Goal: Task Accomplishment & Management: Manage account settings

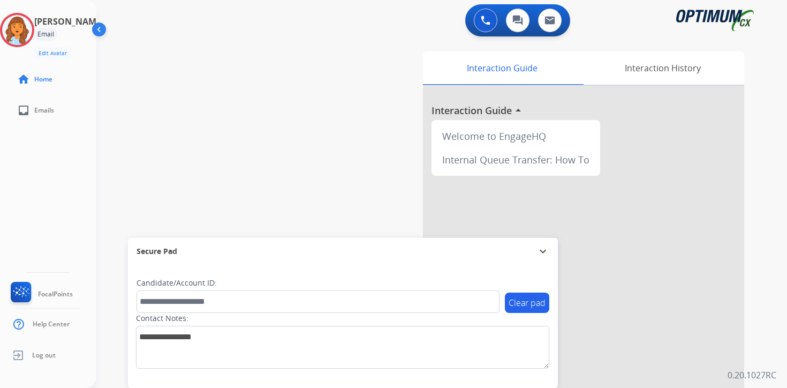
click at [777, 372] on div "0 Voice Interactions 0 Chat Interactions 0 Email Interactions swap_horiz Break …" at bounding box center [441, 194] width 691 height 388
click at [31, 31] on img at bounding box center [17, 30] width 30 height 30
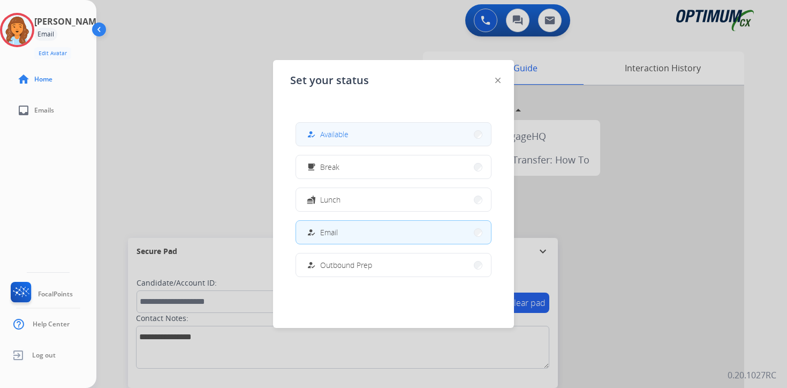
click at [391, 134] on button "how_to_reg Available" at bounding box center [393, 134] width 195 height 23
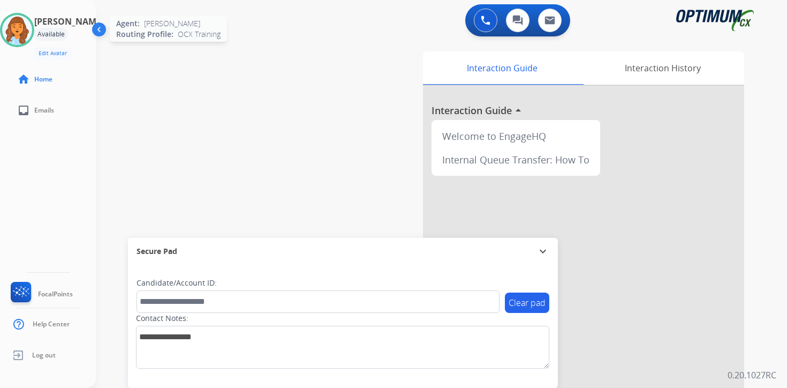
click at [32, 22] on img at bounding box center [17, 30] width 30 height 30
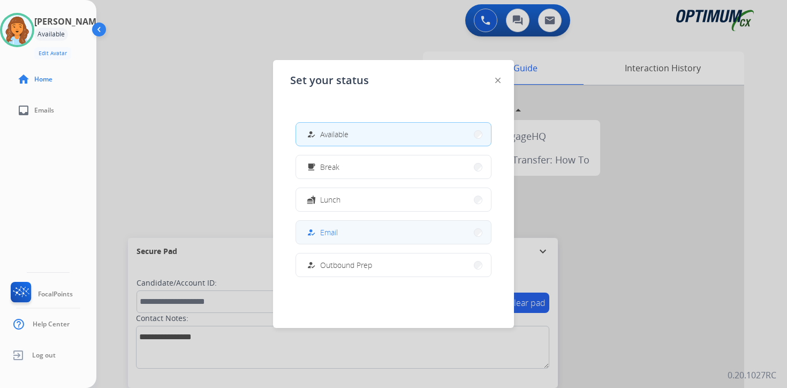
click at [331, 232] on span "Email" at bounding box center [329, 231] width 18 height 11
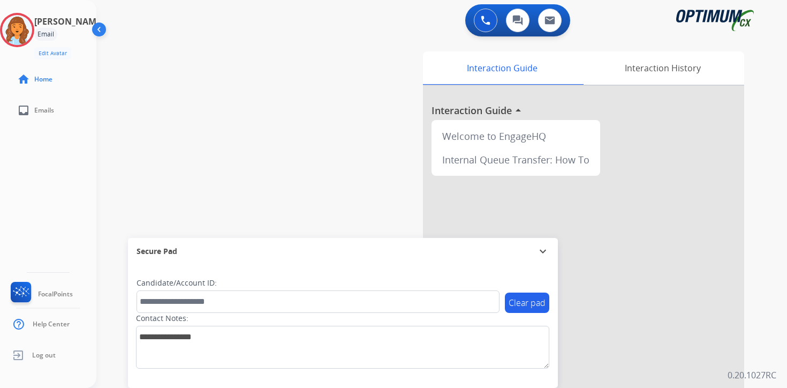
click at [757, 362] on div "Interaction Guide Interaction History Interaction Guide arrow_drop_up Welcome t…" at bounding box center [567, 266] width 388 height 438
click at [24, 36] on img at bounding box center [17, 30] width 30 height 30
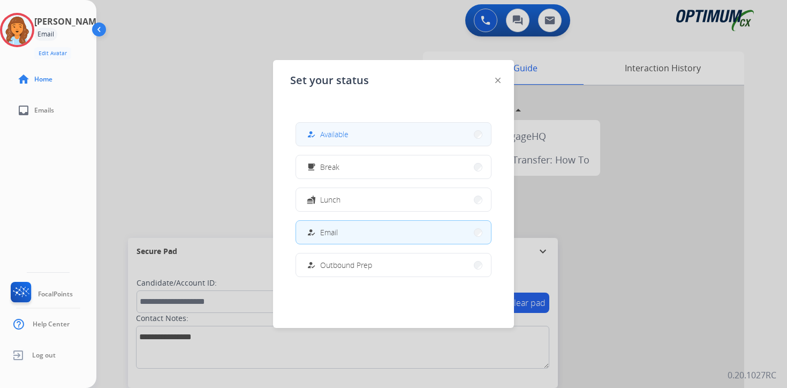
click at [354, 135] on button "how_to_reg Available" at bounding box center [393, 134] width 195 height 23
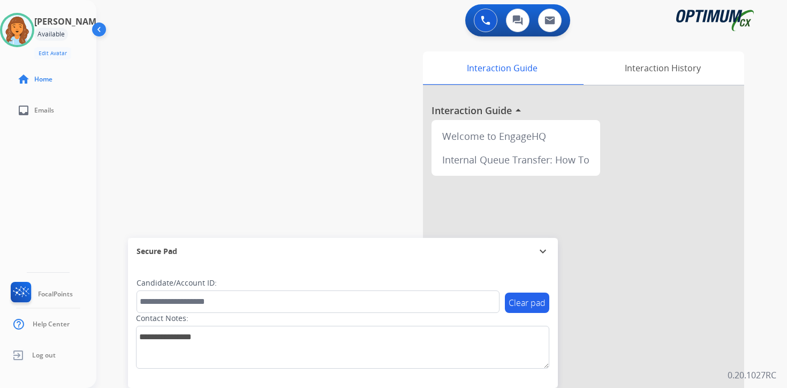
click at [753, 216] on div "Interaction Guide Interaction History Interaction Guide arrow_drop_up Welcome t…" at bounding box center [567, 266] width 388 height 438
click at [29, 34] on img at bounding box center [17, 30] width 30 height 30
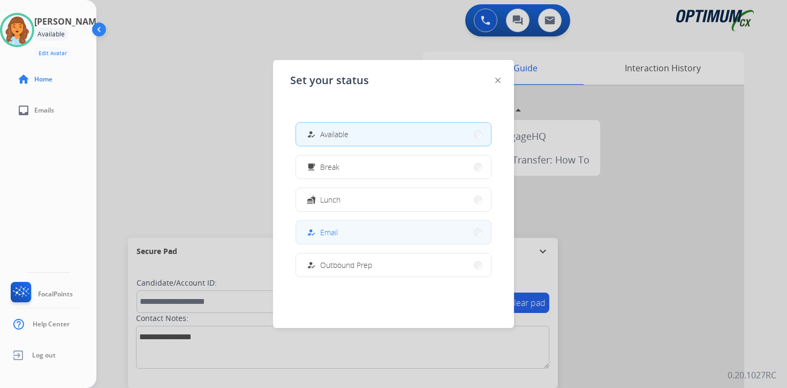
click at [340, 229] on button "how_to_reg Email" at bounding box center [393, 232] width 195 height 23
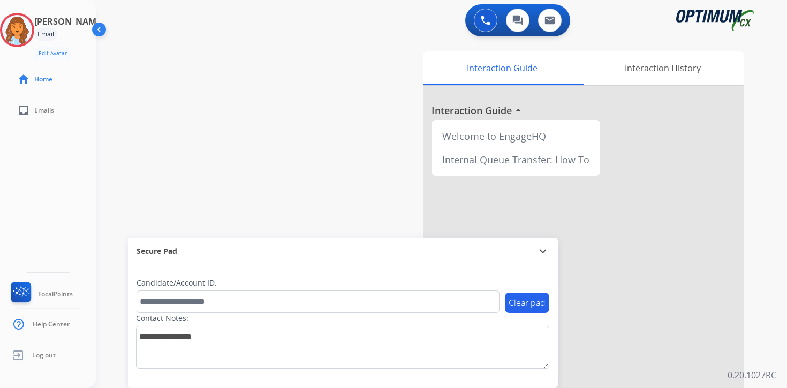
click at [771, 370] on p "0.20.1027RC" at bounding box center [752, 374] width 49 height 13
click at [22, 28] on img at bounding box center [17, 30] width 30 height 30
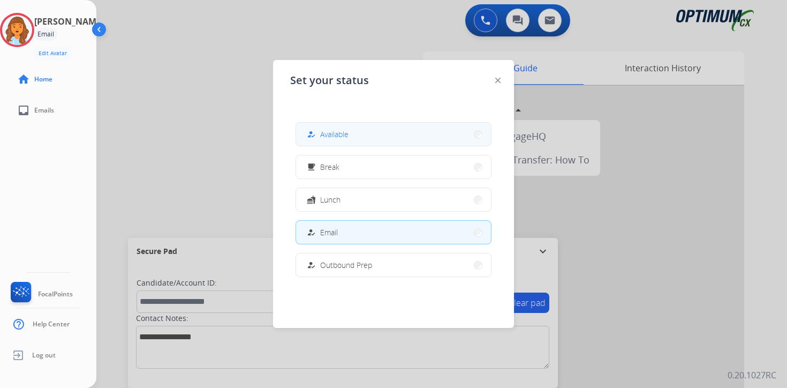
click at [341, 132] on span "Available" at bounding box center [334, 133] width 28 height 11
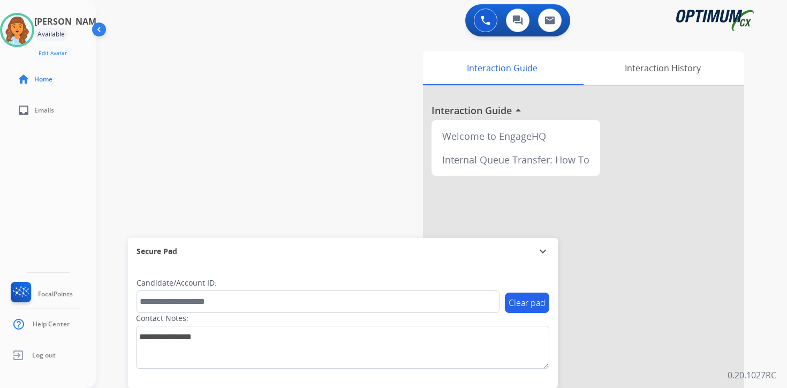
click at [539, 377] on div "Clear pad Candidate/Account ID: Contact Notes:" at bounding box center [343, 325] width 430 height 123
click at [32, 23] on img at bounding box center [17, 30] width 30 height 30
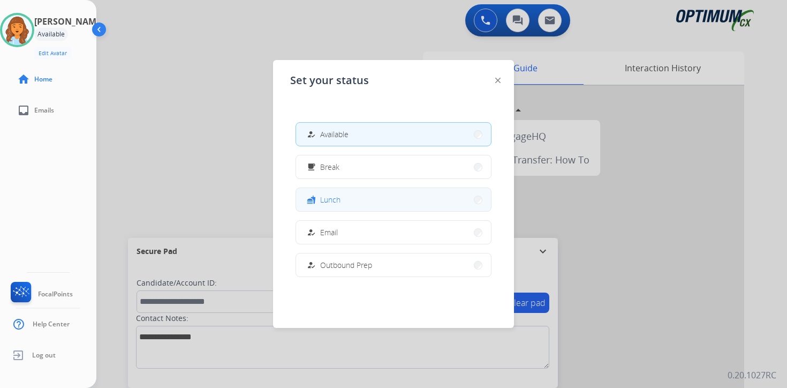
click at [362, 195] on button "fastfood Lunch" at bounding box center [393, 199] width 195 height 23
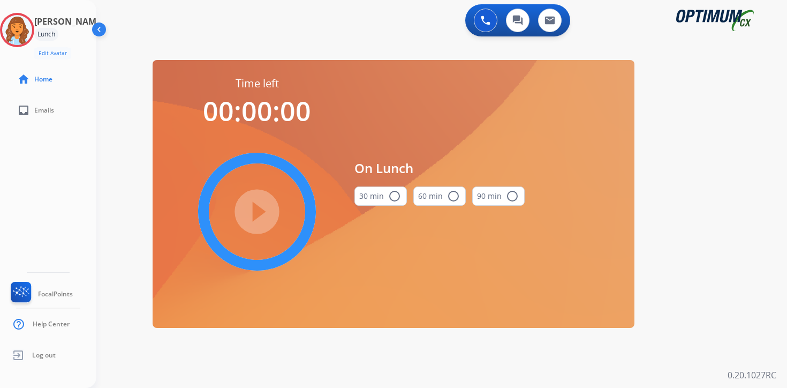
click at [763, 265] on div "0 Voice Interactions 0 Chat Interactions 0 Email Interactions swap_horiz Break …" at bounding box center [441, 194] width 691 height 388
click at [32, 24] on img at bounding box center [17, 30] width 30 height 30
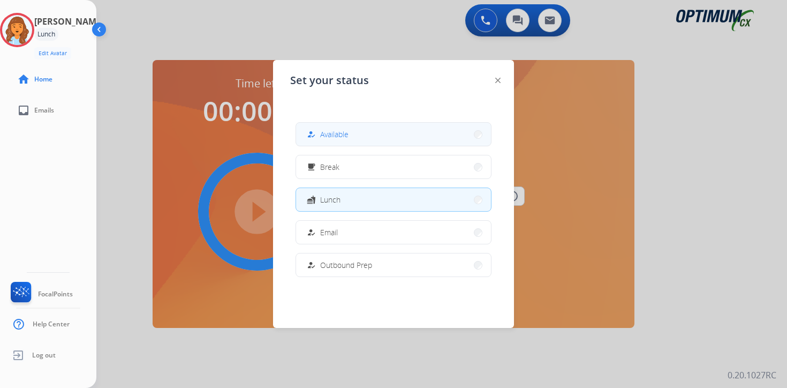
click at [357, 131] on button "how_to_reg Available" at bounding box center [393, 134] width 195 height 23
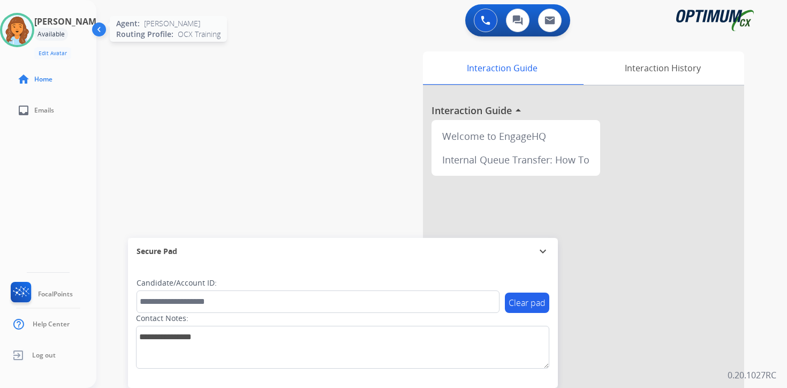
click at [30, 29] on img at bounding box center [17, 30] width 30 height 30
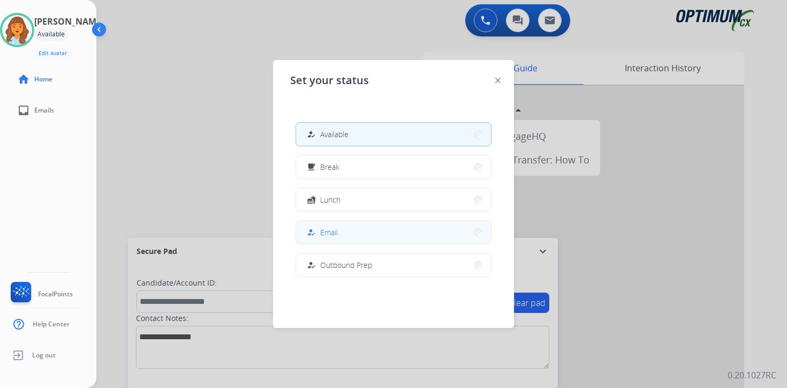
click at [331, 222] on button "how_to_reg Email" at bounding box center [393, 232] width 195 height 23
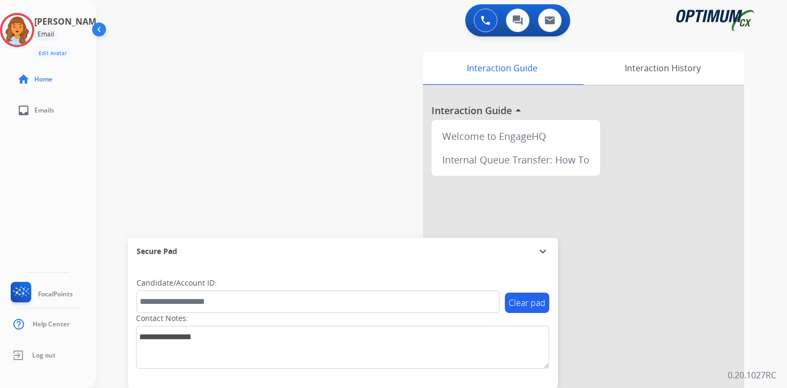
click at [771, 321] on div "0 Voice Interactions 0 Chat Interactions 0 Email Interactions swap_horiz Break …" at bounding box center [441, 194] width 691 height 388
click at [527, 382] on div "Clear pad Candidate/Account ID: Contact Notes:" at bounding box center [343, 325] width 430 height 123
click at [32, 34] on img at bounding box center [17, 30] width 30 height 30
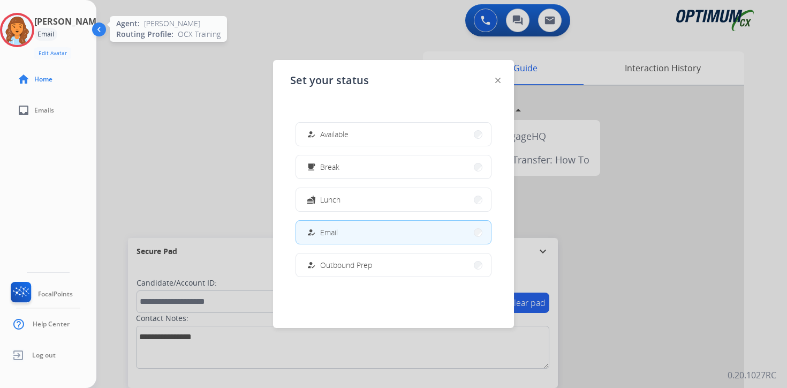
click at [32, 35] on img at bounding box center [17, 30] width 30 height 30
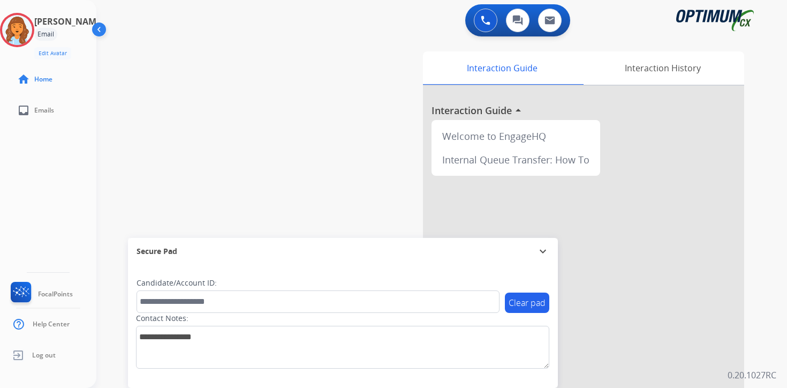
click at [537, 374] on div "Clear pad Candidate/Account ID: Contact Notes:" at bounding box center [343, 325] width 430 height 123
click at [31, 28] on img at bounding box center [17, 30] width 30 height 30
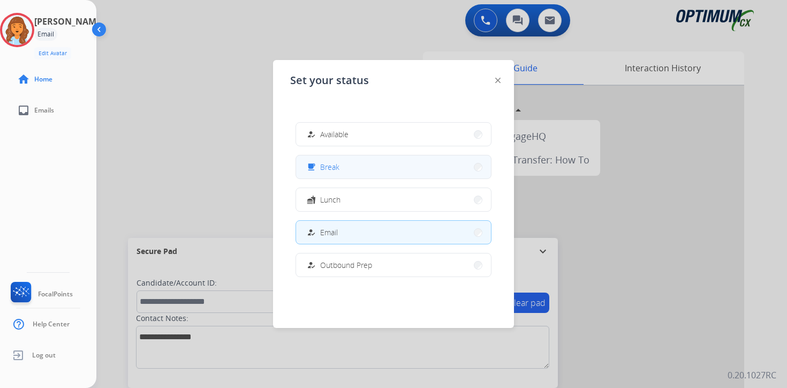
scroll to position [178, 0]
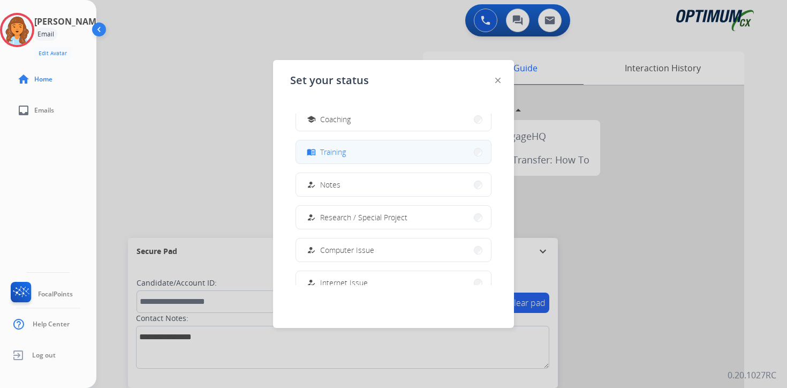
click at [330, 151] on span "Training" at bounding box center [333, 151] width 26 height 11
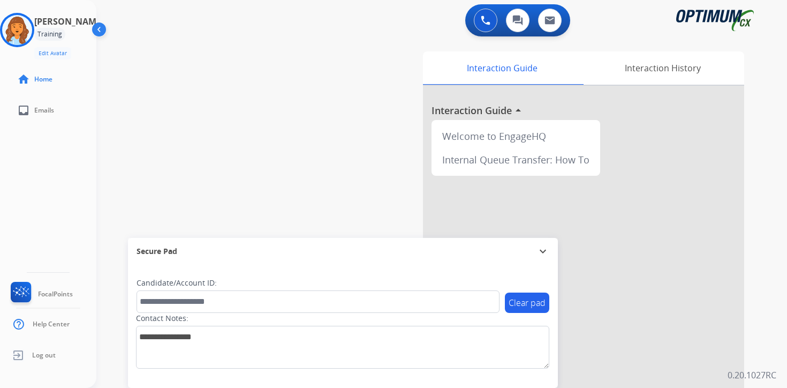
click at [526, 387] on div "Clear pad Candidate/Account ID: Contact Notes:" at bounding box center [343, 325] width 430 height 123
click at [18, 33] on img at bounding box center [17, 30] width 30 height 30
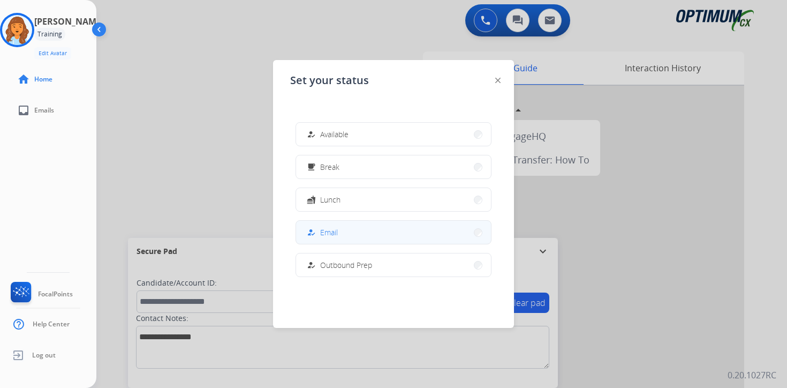
click at [336, 233] on span "Email" at bounding box center [329, 231] width 18 height 11
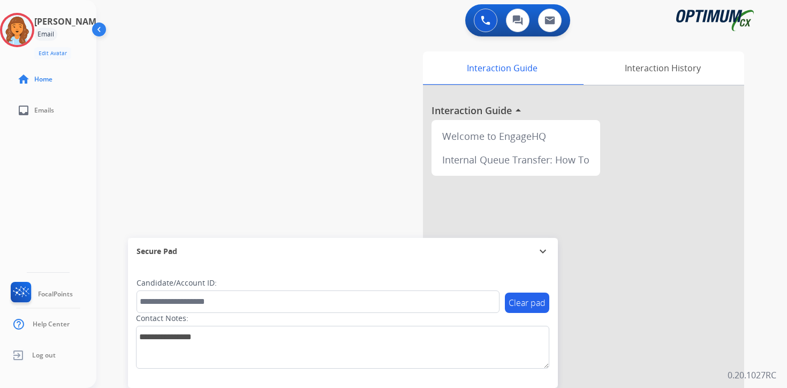
click at [538, 383] on div "Clear pad Candidate/Account ID: Contact Notes:" at bounding box center [343, 325] width 430 height 123
click at [20, 24] on img at bounding box center [17, 30] width 30 height 30
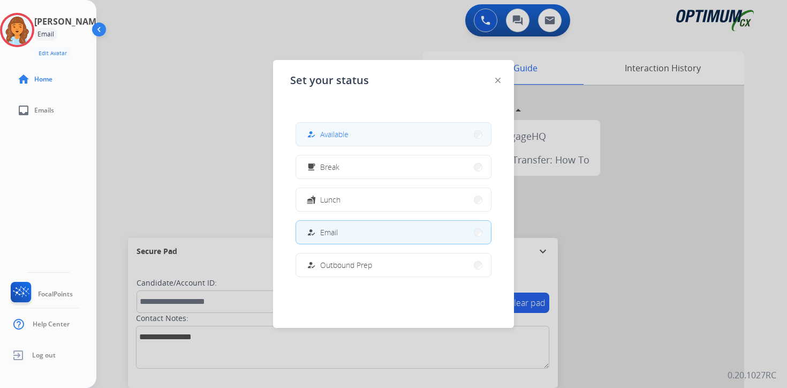
click at [329, 131] on span "Available" at bounding box center [334, 133] width 28 height 11
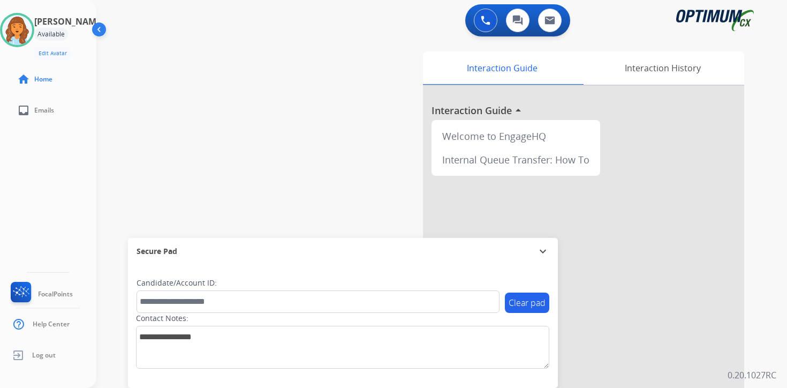
click at [753, 252] on div "Interaction Guide Interaction History Interaction Guide arrow_drop_up Welcome t…" at bounding box center [567, 266] width 388 height 438
click at [31, 22] on img at bounding box center [17, 30] width 30 height 30
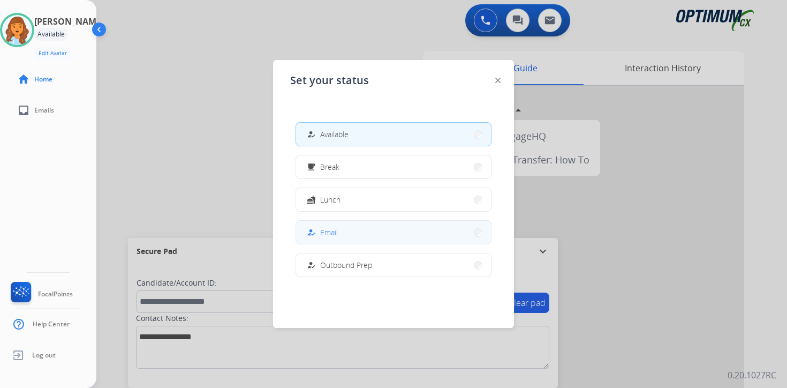
click at [366, 238] on button "how_to_reg Email" at bounding box center [393, 232] width 195 height 23
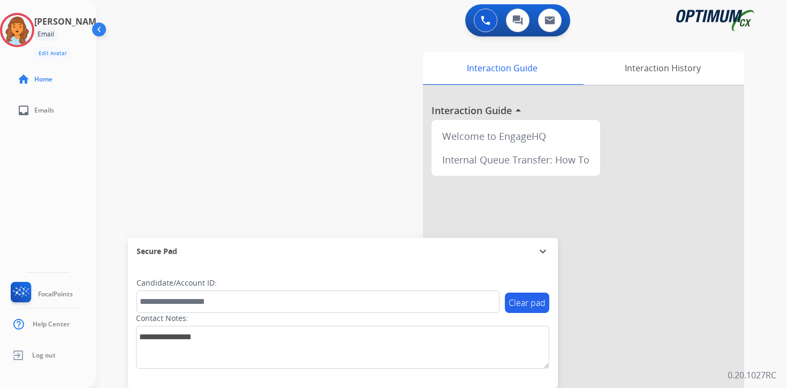
click at [470, 382] on div "Clear pad Candidate/Account ID: Contact Notes:" at bounding box center [343, 325] width 430 height 123
click at [16, 28] on img at bounding box center [17, 30] width 30 height 30
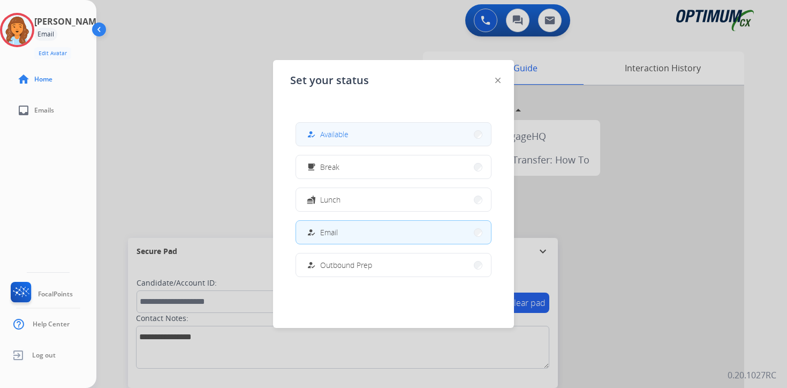
click at [337, 135] on span "Available" at bounding box center [334, 133] width 28 height 11
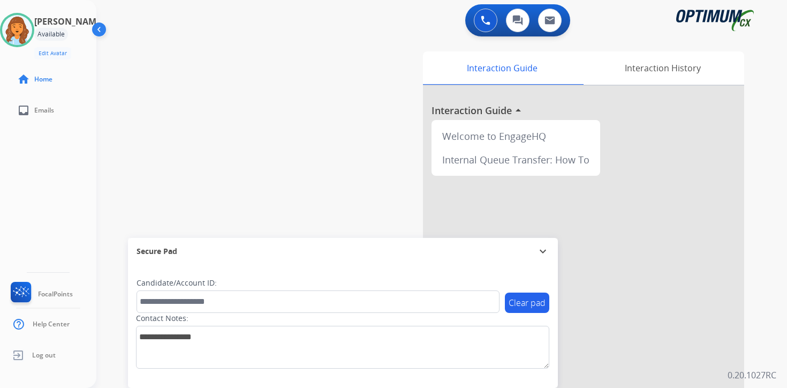
drag, startPoint x: 545, startPoint y: 386, endPoint x: 527, endPoint y: 386, distance: 18.2
click at [545, 386] on div "Clear pad Candidate/Account ID: Contact Notes:" at bounding box center [343, 325] width 430 height 123
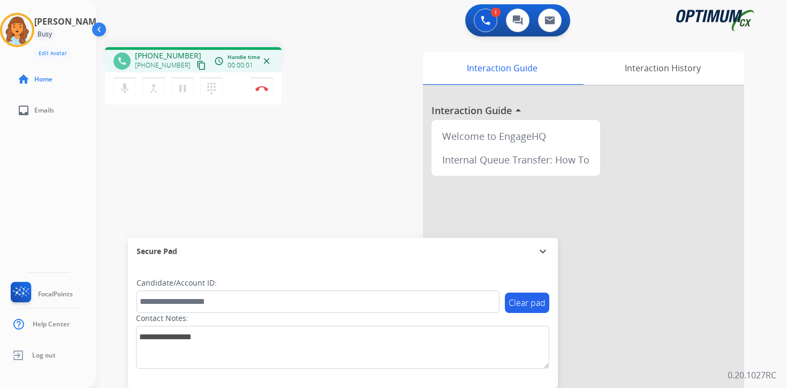
click at [196, 64] on mat-icon "content_copy" at bounding box center [201, 66] width 10 height 10
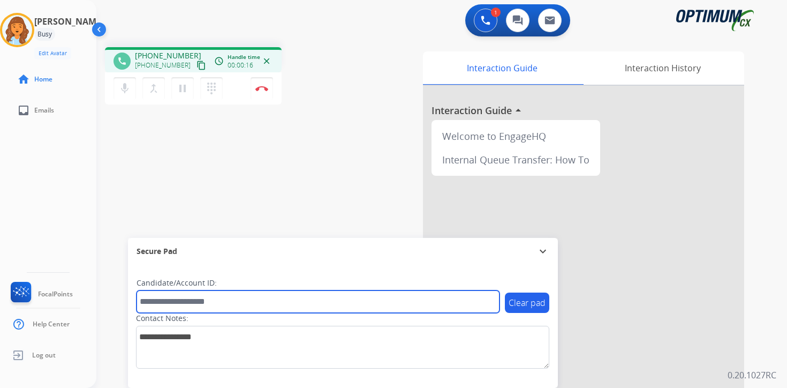
click at [169, 300] on input "text" at bounding box center [318, 301] width 363 height 22
type input "*******"
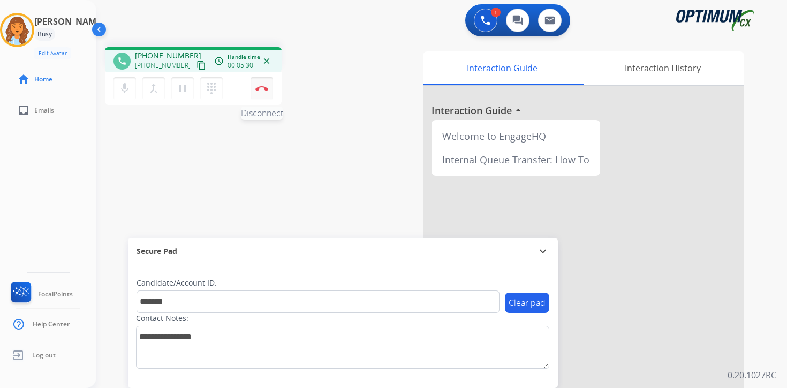
click at [268, 94] on button "Disconnect" at bounding box center [262, 88] width 22 height 22
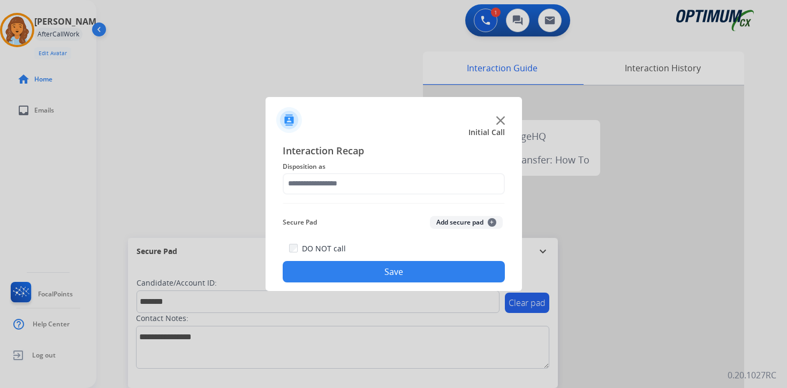
click at [482, 224] on button "Add secure pad +" at bounding box center [466, 222] width 73 height 13
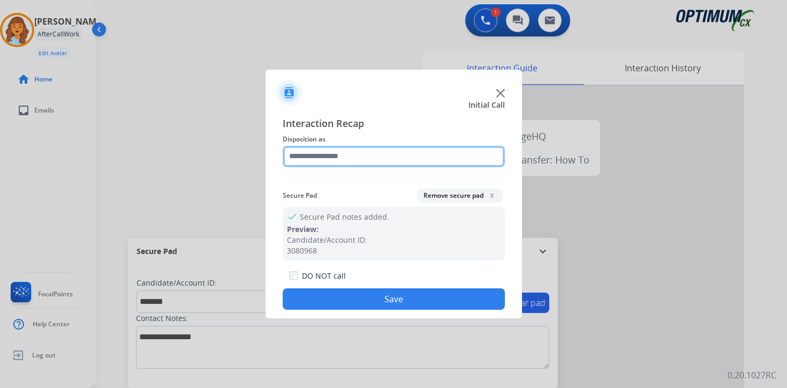
click at [345, 154] on input "text" at bounding box center [394, 156] width 222 height 21
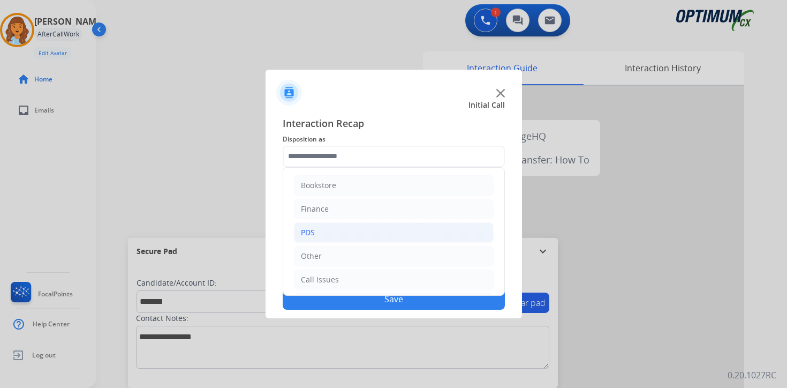
click at [335, 233] on li "PDS" at bounding box center [394, 232] width 200 height 20
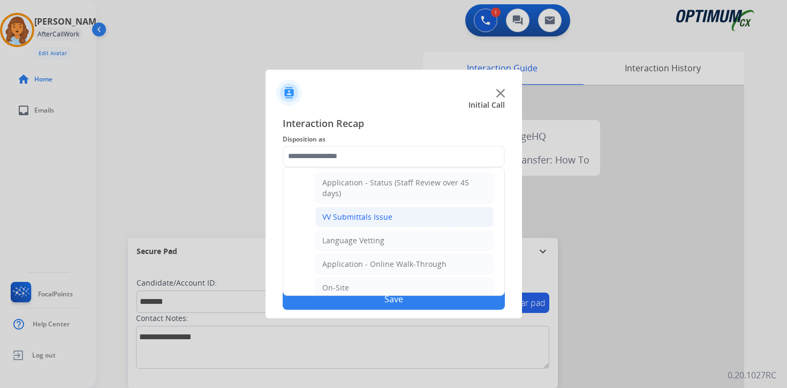
click at [342, 221] on div "VV Submittals Issue" at bounding box center [357, 216] width 70 height 11
type input "**********"
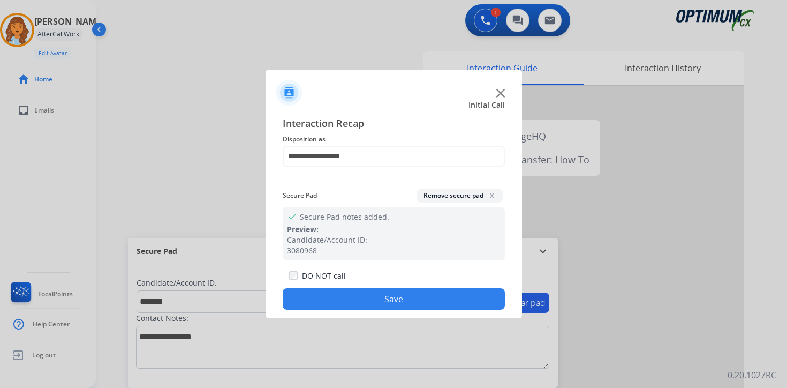
click at [346, 297] on button "Save" at bounding box center [394, 298] width 222 height 21
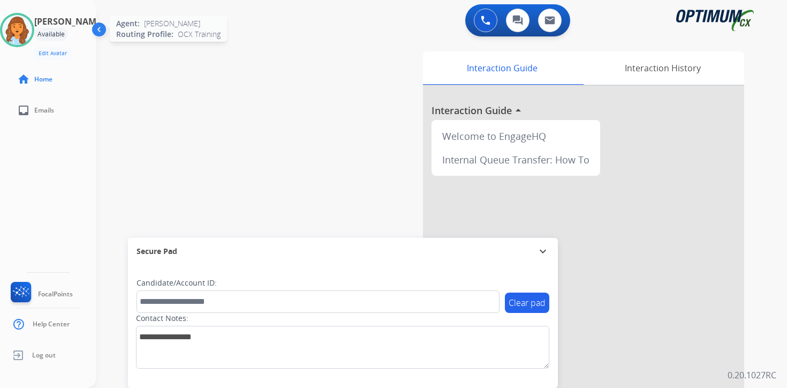
click at [32, 33] on img at bounding box center [17, 30] width 30 height 30
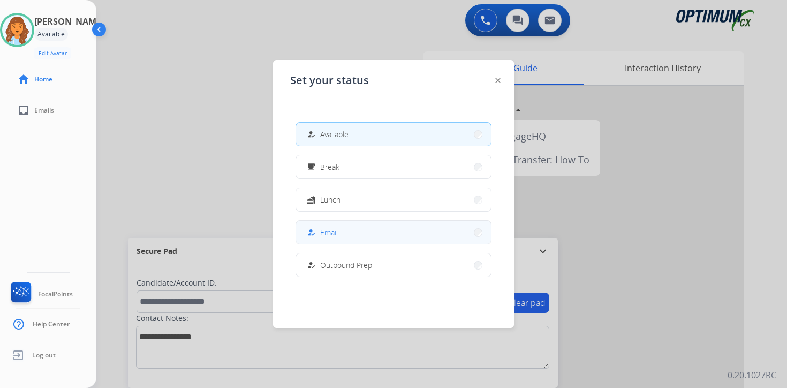
click at [319, 233] on div "how_to_reg" at bounding box center [313, 232] width 16 height 13
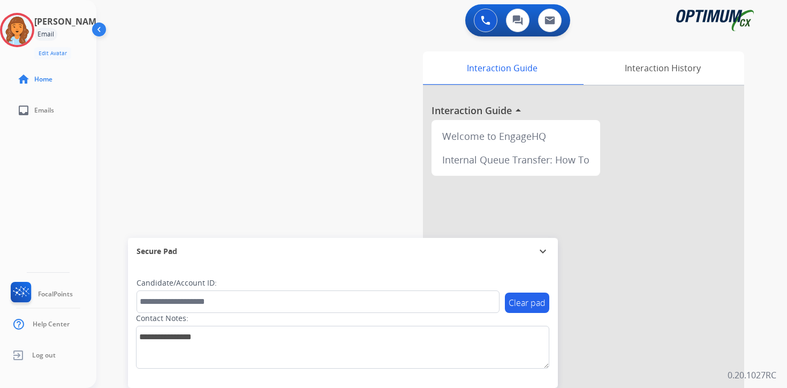
click at [535, 380] on div "Clear pad Candidate/Account ID: Contact Notes:" at bounding box center [343, 325] width 430 height 123
click at [23, 35] on img at bounding box center [17, 30] width 30 height 30
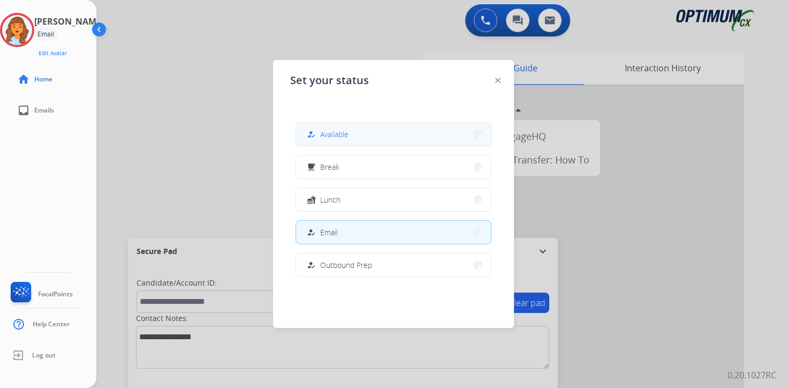
click at [377, 138] on button "how_to_reg Available" at bounding box center [393, 134] width 195 height 23
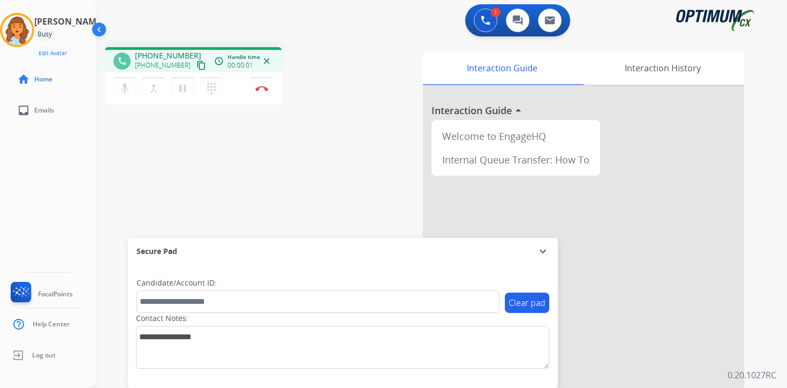
click at [196, 62] on mat-icon "content_copy" at bounding box center [201, 66] width 10 height 10
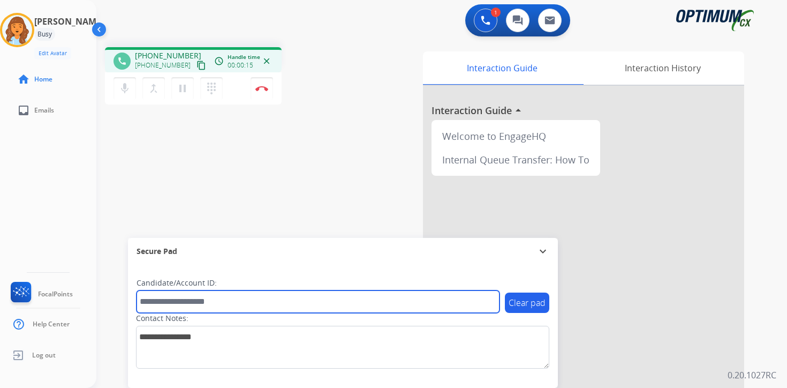
click at [243, 305] on input "text" at bounding box center [318, 301] width 363 height 22
type input "*******"
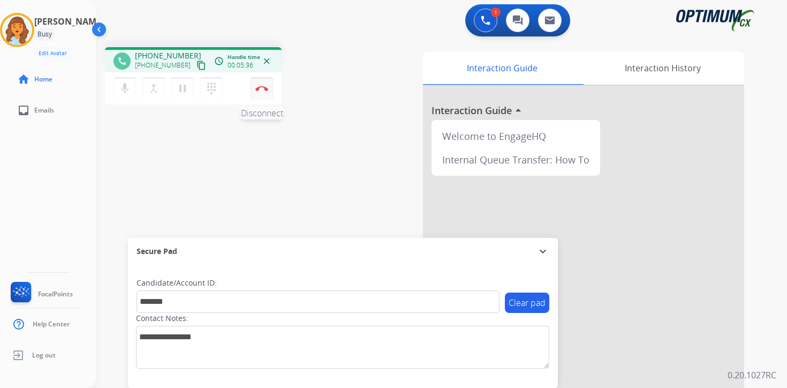
click at [265, 95] on button "Disconnect" at bounding box center [262, 88] width 22 height 22
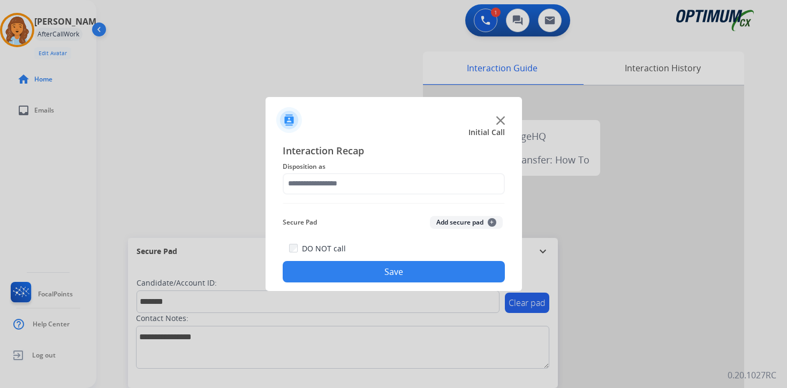
click at [486, 221] on button "Add secure pad +" at bounding box center [466, 222] width 73 height 13
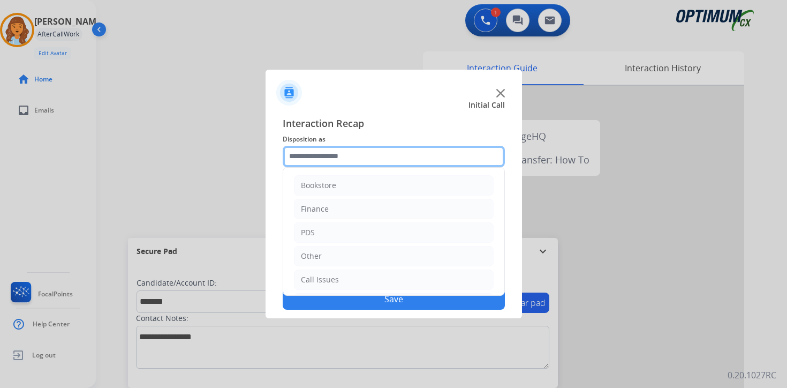
click at [351, 153] on input "text" at bounding box center [394, 156] width 222 height 21
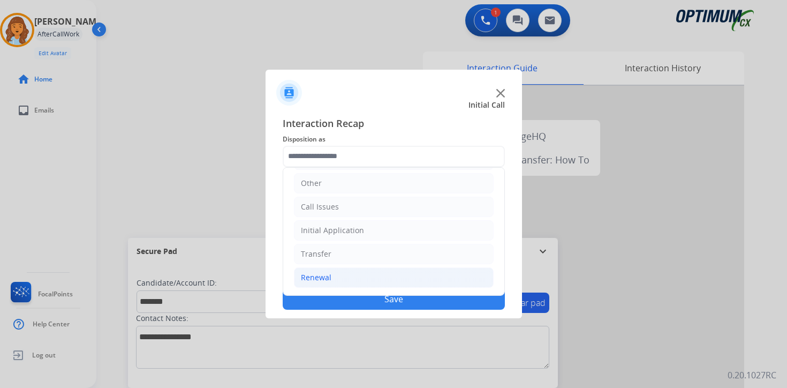
click at [322, 278] on div "Renewal" at bounding box center [316, 277] width 31 height 11
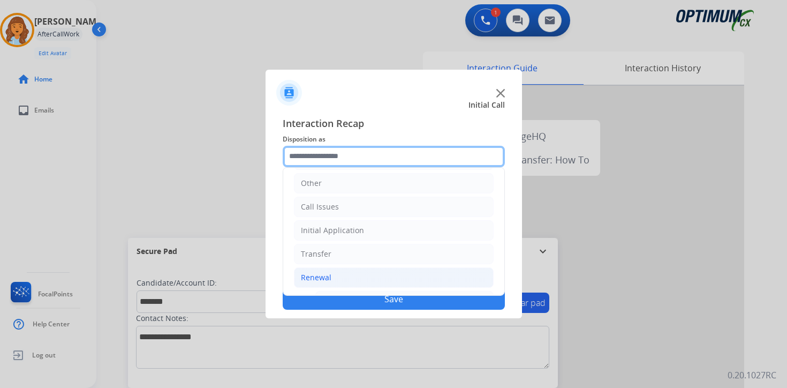
scroll to position [251, 0]
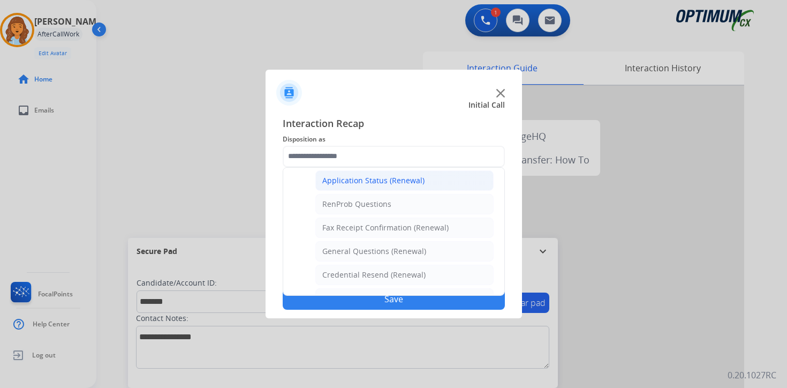
click at [351, 186] on li "Application Status (Renewal)" at bounding box center [404, 180] width 178 height 20
type input "**********"
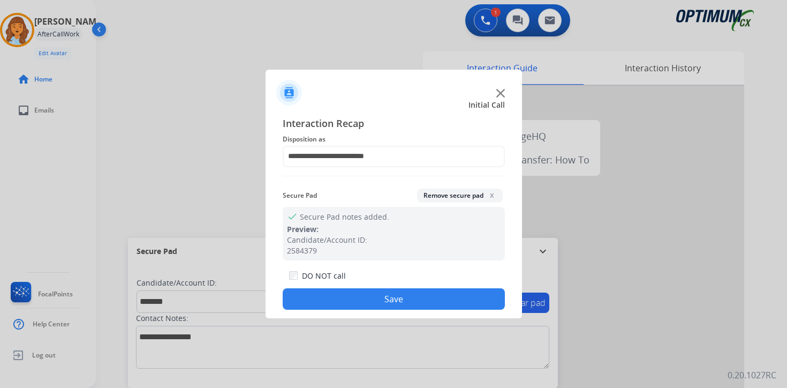
click at [365, 297] on button "Save" at bounding box center [394, 298] width 222 height 21
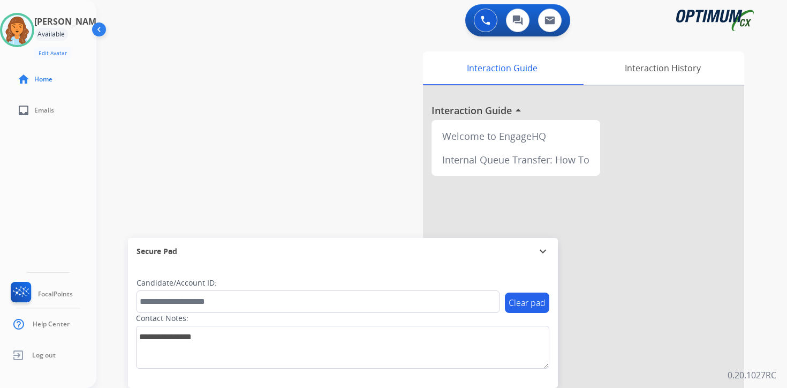
click at [508, 372] on div "Clear pad Candidate/Account ID: Contact Notes:" at bounding box center [343, 325] width 430 height 123
click at [32, 30] on img at bounding box center [17, 30] width 30 height 30
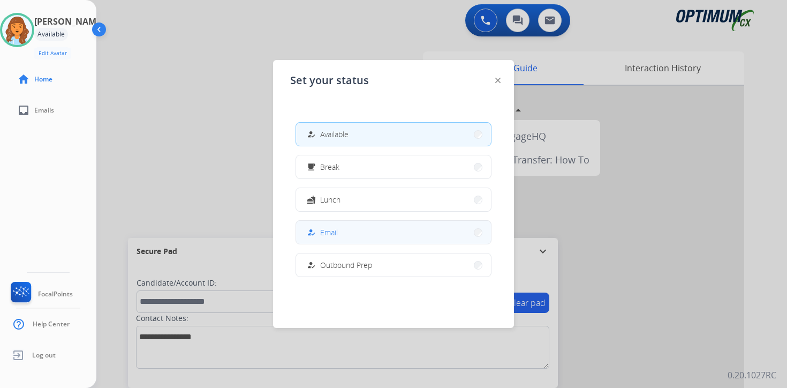
click at [338, 232] on button "how_to_reg Email" at bounding box center [393, 232] width 195 height 23
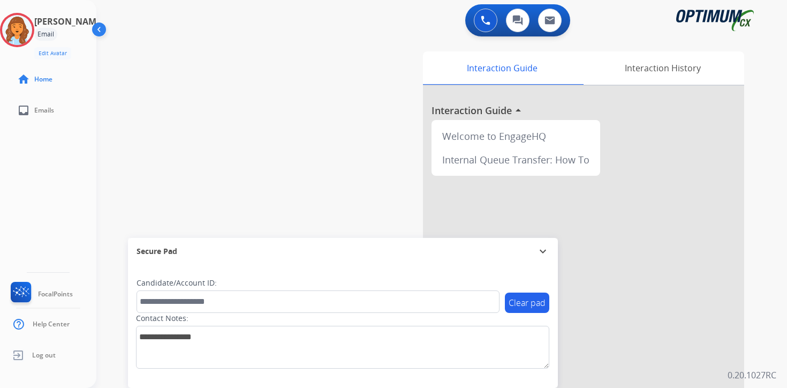
click at [517, 383] on div "Clear pad Candidate/Account ID: Contact Notes:" at bounding box center [343, 325] width 430 height 123
click at [29, 24] on img at bounding box center [17, 30] width 30 height 30
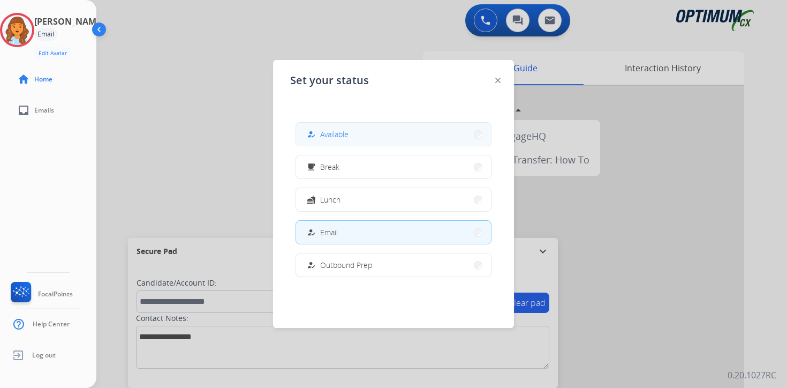
click at [364, 133] on button "how_to_reg Available" at bounding box center [393, 134] width 195 height 23
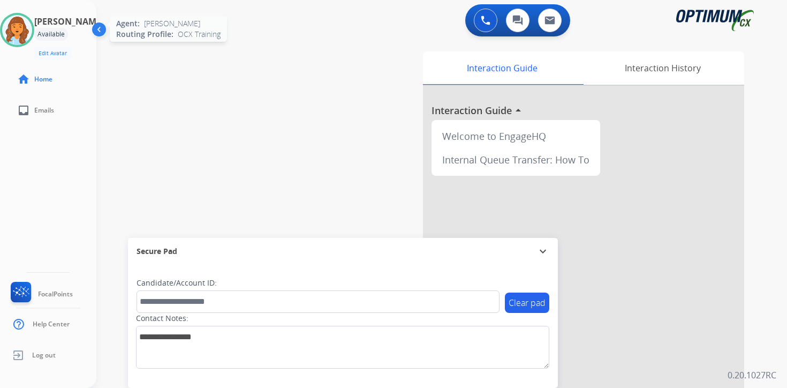
click at [32, 34] on img at bounding box center [17, 30] width 30 height 30
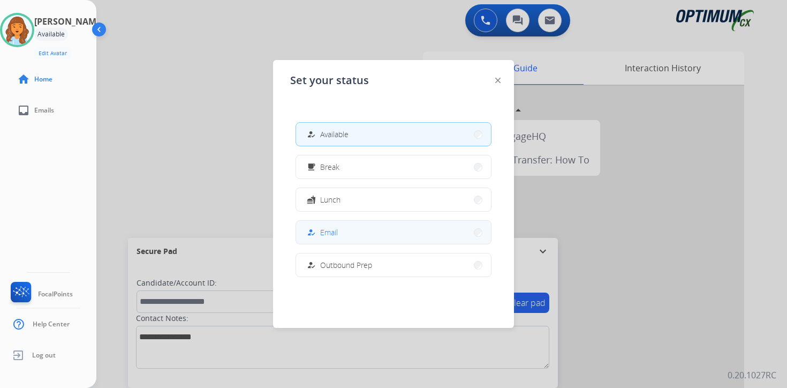
click at [341, 227] on button "how_to_reg Email" at bounding box center [393, 232] width 195 height 23
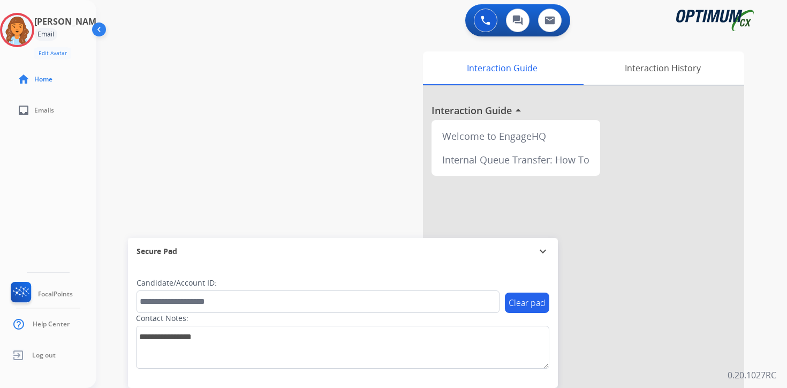
click at [511, 384] on div "Clear pad Candidate/Account ID: Contact Notes:" at bounding box center [343, 325] width 430 height 123
click at [30, 27] on img at bounding box center [17, 30] width 30 height 30
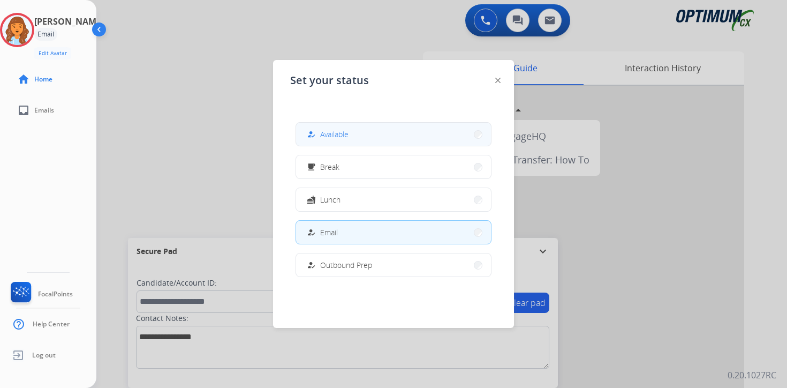
click at [349, 132] on span "Available" at bounding box center [334, 133] width 28 height 11
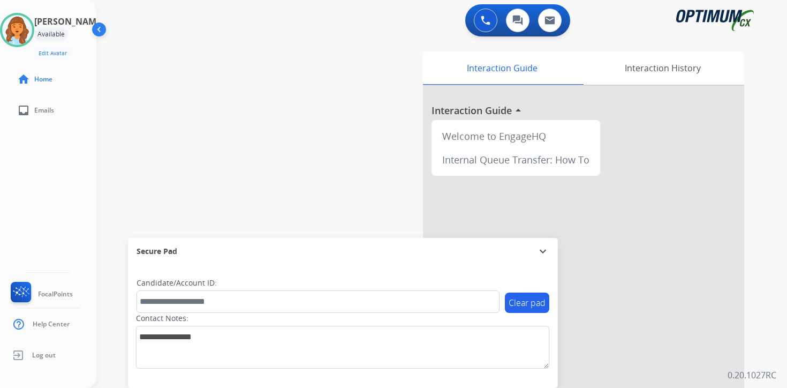
click at [507, 385] on div "Clear pad Candidate/Account ID: Contact Notes:" at bounding box center [343, 325] width 430 height 123
click at [767, 266] on div "0 Voice Interactions 0 Chat Interactions 0 Email Interactions swap_horiz Break …" at bounding box center [441, 194] width 691 height 388
click at [517, 382] on div "Clear pad Candidate/Account ID: Contact Notes:" at bounding box center [343, 325] width 430 height 123
click at [32, 28] on img at bounding box center [17, 30] width 30 height 30
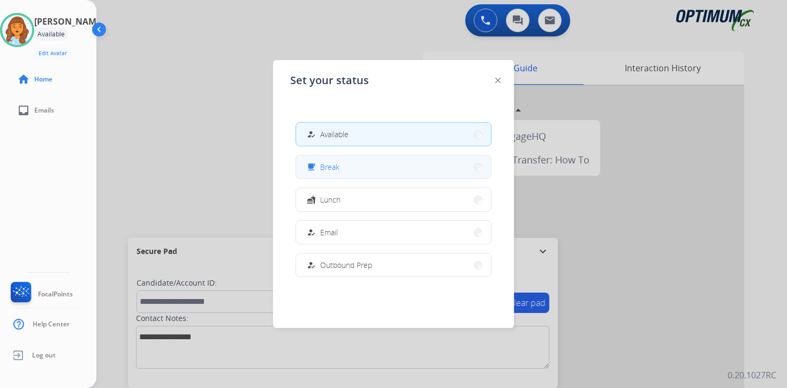
click at [342, 162] on button "free_breakfast Break" at bounding box center [393, 166] width 195 height 23
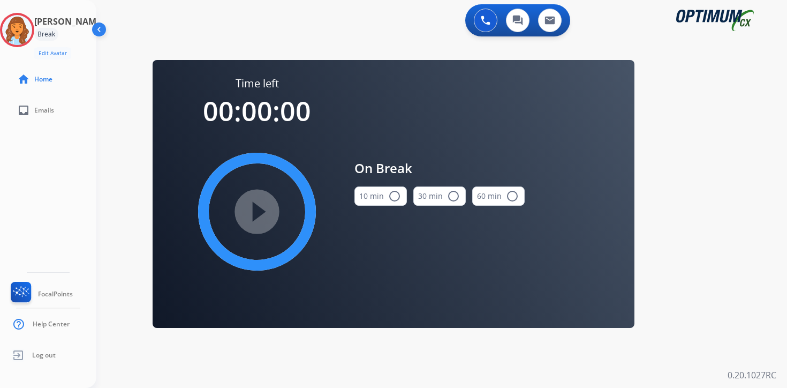
click at [725, 314] on div "0 Voice Interactions 0 Chat Interactions 0 Email Interactions swap_horiz Break …" at bounding box center [441, 194] width 691 height 388
click at [283, 369] on div "0 Voice Interactions 0 Chat Interactions 0 Email Interactions swap_horiz Break …" at bounding box center [441, 194] width 691 height 388
drag, startPoint x: 30, startPoint y: 27, endPoint x: 33, endPoint y: 33, distance: 6.0
click at [29, 27] on img at bounding box center [17, 30] width 30 height 30
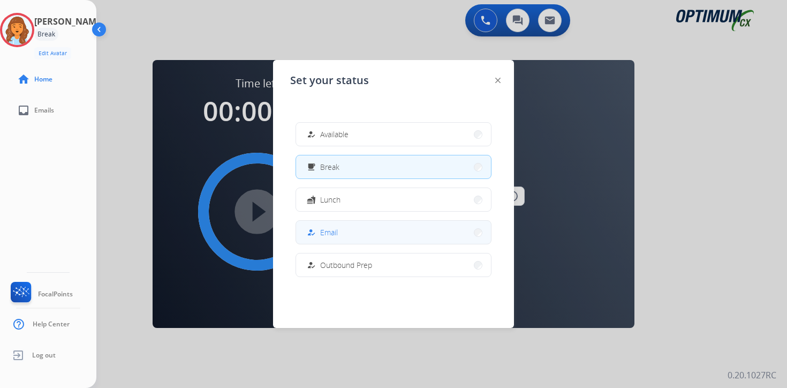
click at [353, 226] on button "how_to_reg Email" at bounding box center [393, 232] width 195 height 23
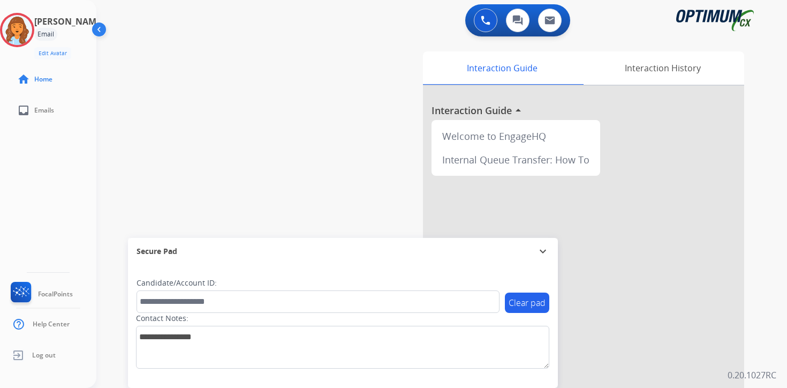
click at [768, 366] on div "0 Voice Interactions 0 Chat Interactions 0 Email Interactions swap_horiz Break …" at bounding box center [441, 194] width 691 height 388
click at [32, 32] on img at bounding box center [17, 30] width 30 height 30
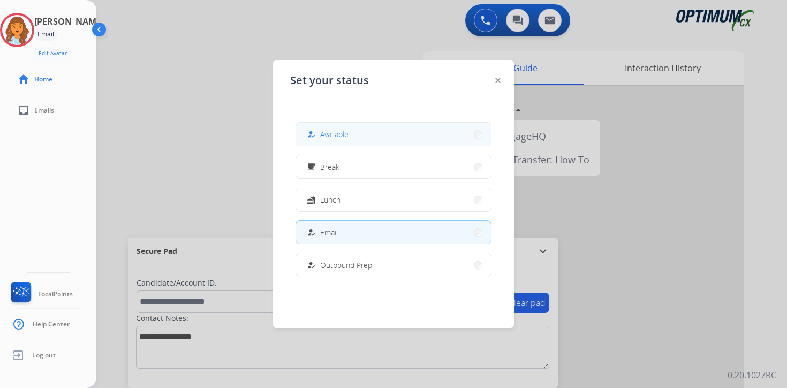
click at [369, 128] on button "how_to_reg Available" at bounding box center [393, 134] width 195 height 23
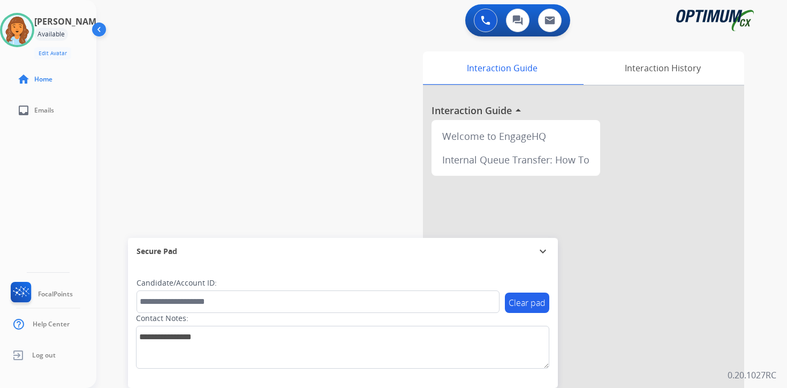
click at [758, 345] on div "Interaction Guide Interaction History Interaction Guide arrow_drop_up Welcome t…" at bounding box center [567, 266] width 388 height 438
click at [531, 383] on div "Clear pad Candidate/Account ID: Contact Notes:" at bounding box center [343, 325] width 430 height 123
click at [766, 307] on div "0 Voice Interactions 0 Chat Interactions 0 Email Interactions swap_horiz Break …" at bounding box center [441, 194] width 691 height 388
click at [18, 29] on img at bounding box center [17, 30] width 30 height 30
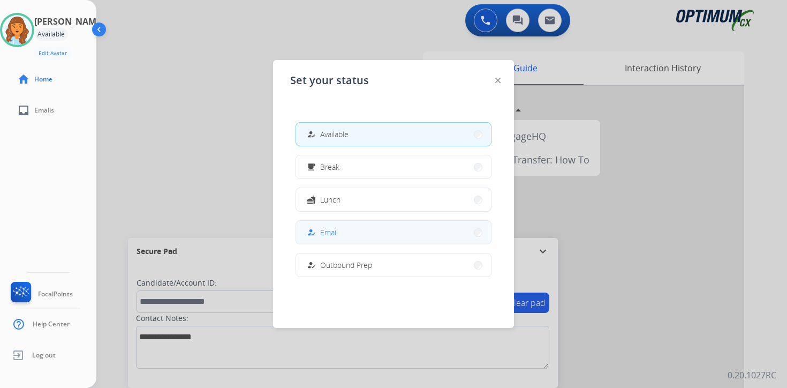
click at [329, 228] on span "Email" at bounding box center [329, 231] width 18 height 11
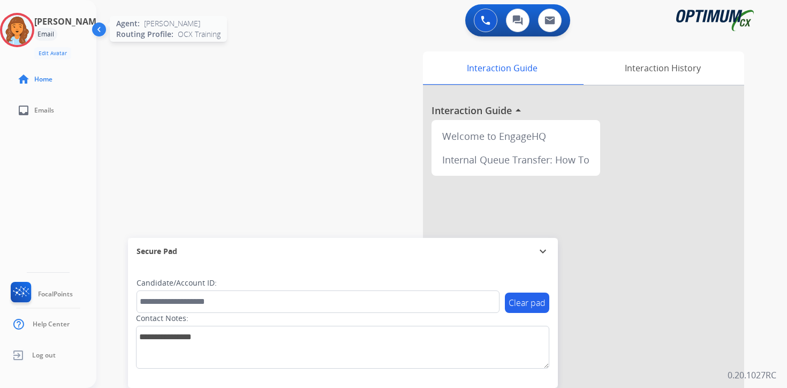
click at [29, 29] on img at bounding box center [17, 30] width 30 height 30
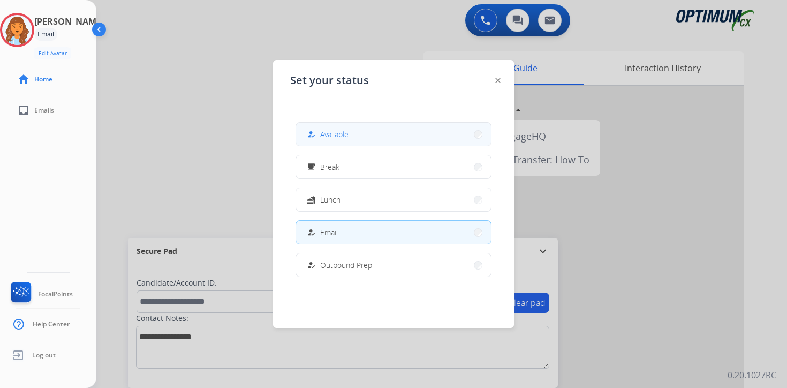
click at [359, 132] on button "how_to_reg Available" at bounding box center [393, 134] width 195 height 23
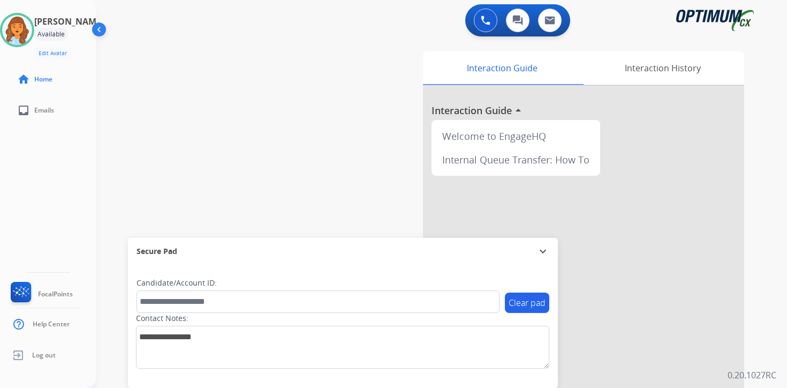
drag, startPoint x: 770, startPoint y: 357, endPoint x: 764, endPoint y: 355, distance: 6.1
click at [769, 357] on div "0 Voice Interactions 0 Chat Interactions 0 Email Interactions swap_horiz Break …" at bounding box center [441, 194] width 691 height 388
click at [774, 359] on div "0 Voice Interactions 0 Chat Interactions 0 Email Interactions swap_horiz Break …" at bounding box center [441, 194] width 691 height 388
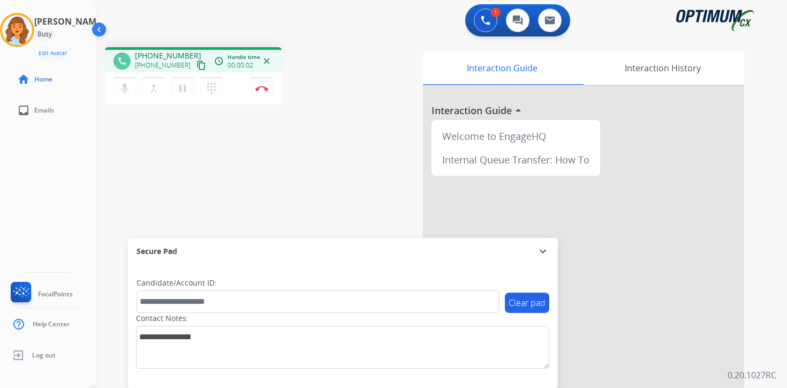
click at [196, 61] on mat-icon "content_copy" at bounding box center [201, 66] width 10 height 10
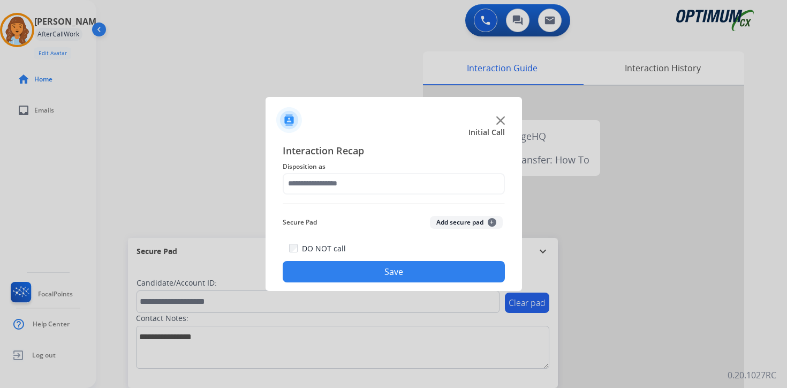
click at [492, 224] on span "+" at bounding box center [492, 222] width 9 height 9
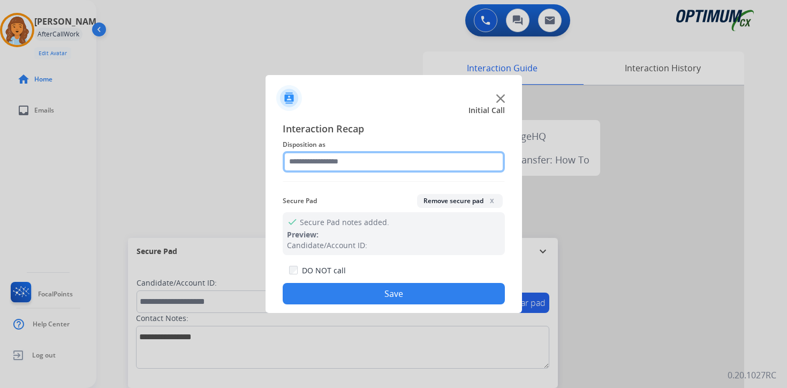
click at [351, 162] on input "text" at bounding box center [394, 161] width 222 height 21
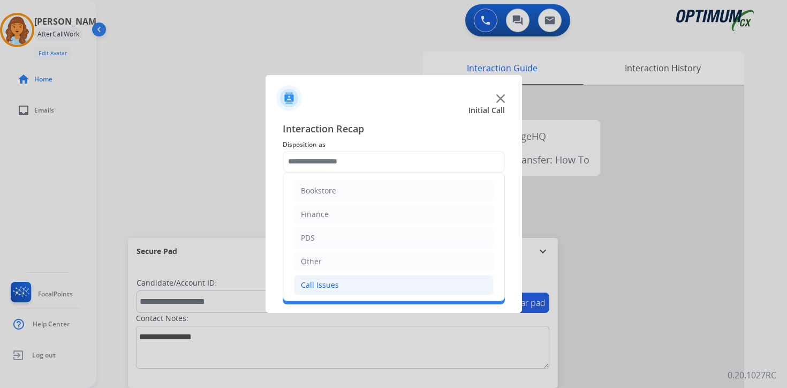
click at [322, 278] on li "Call Issues" at bounding box center [394, 285] width 200 height 20
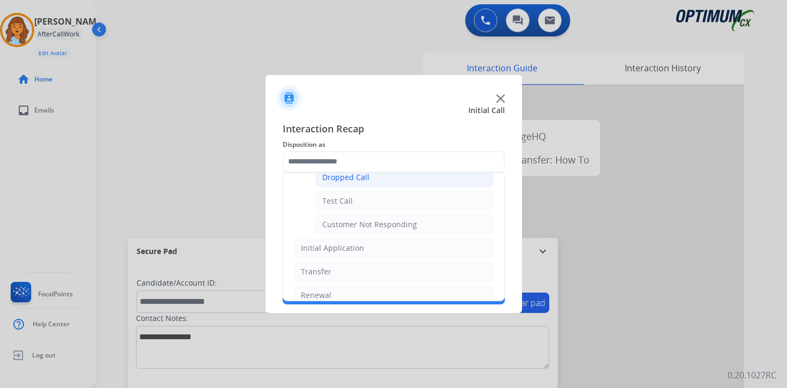
click at [346, 182] on div "Dropped Call" at bounding box center [345, 177] width 47 height 11
type input "**********"
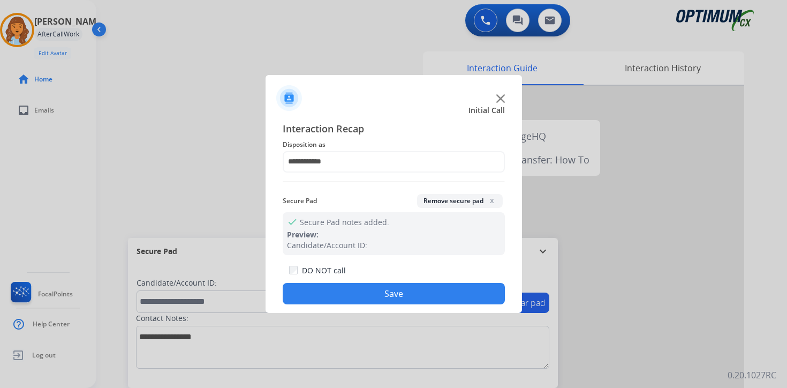
click at [344, 285] on button "Save" at bounding box center [394, 293] width 222 height 21
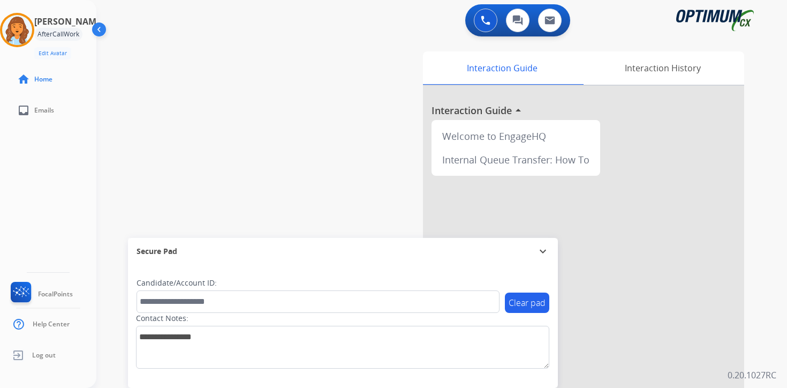
click at [757, 265] on div "Interaction Guide Interaction History Interaction Guide arrow_drop_up Welcome t…" at bounding box center [567, 266] width 388 height 438
click at [780, 251] on div "0 Voice Interactions 0 Chat Interactions 0 Email Interactions swap_horiz Break …" at bounding box center [441, 194] width 691 height 388
click at [478, 16] on button at bounding box center [486, 21] width 24 height 24
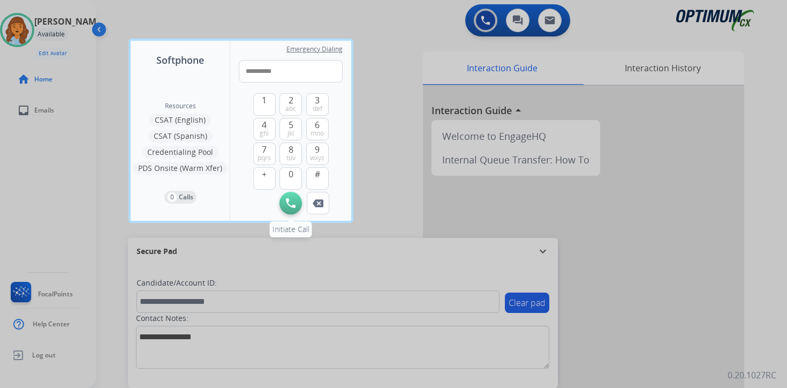
type input "**********"
click at [293, 199] on img at bounding box center [291, 203] width 10 height 10
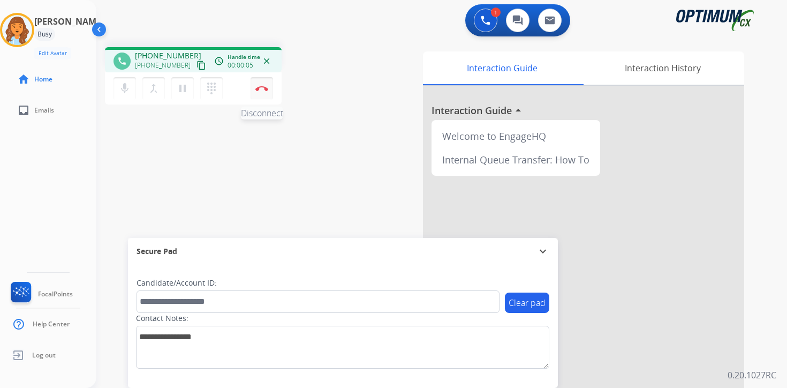
click at [266, 93] on button "Disconnect" at bounding box center [262, 88] width 22 height 22
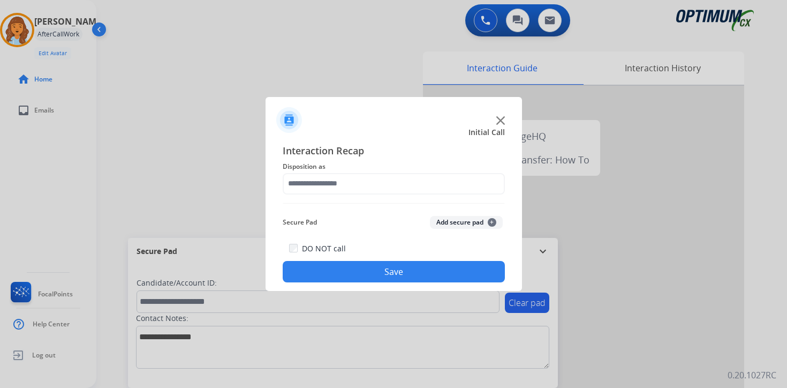
click at [494, 218] on button "Add secure pad +" at bounding box center [466, 222] width 73 height 13
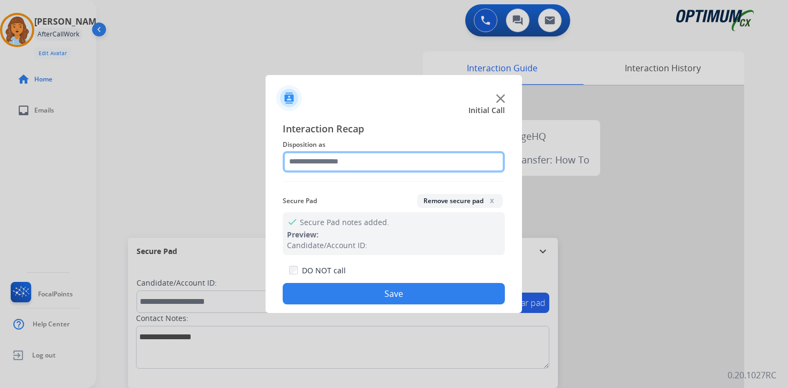
click at [335, 162] on input "text" at bounding box center [394, 161] width 222 height 21
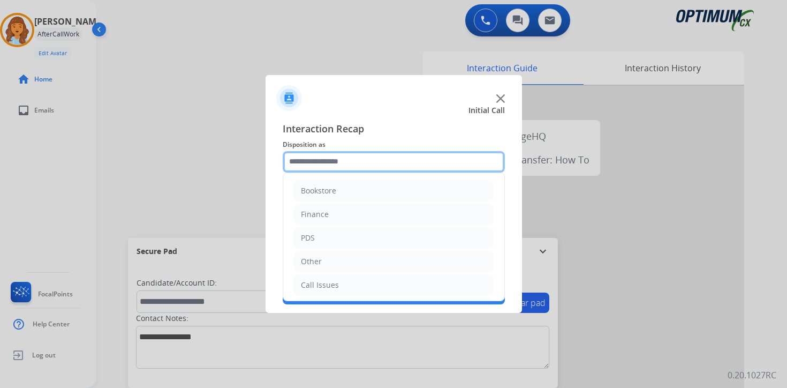
scroll to position [73, 0]
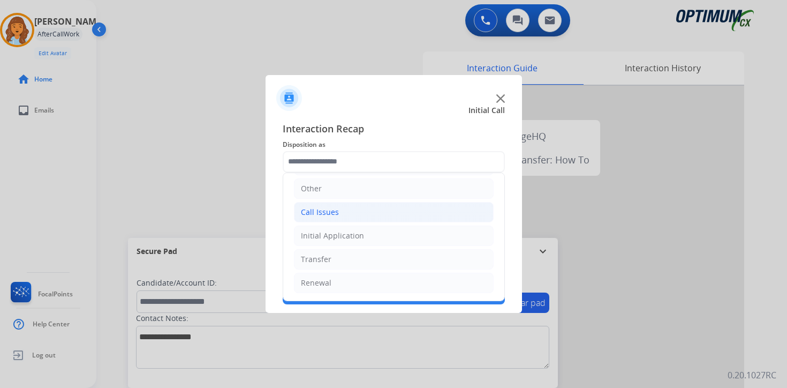
click at [328, 214] on div "Call Issues" at bounding box center [320, 212] width 38 height 11
click at [363, 234] on li "Voicemail" at bounding box center [404, 235] width 178 height 20
type input "*********"
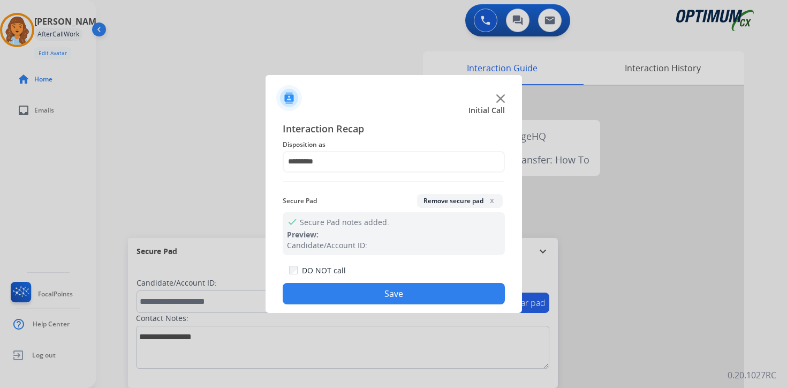
click at [400, 300] on button "Save" at bounding box center [394, 293] width 222 height 21
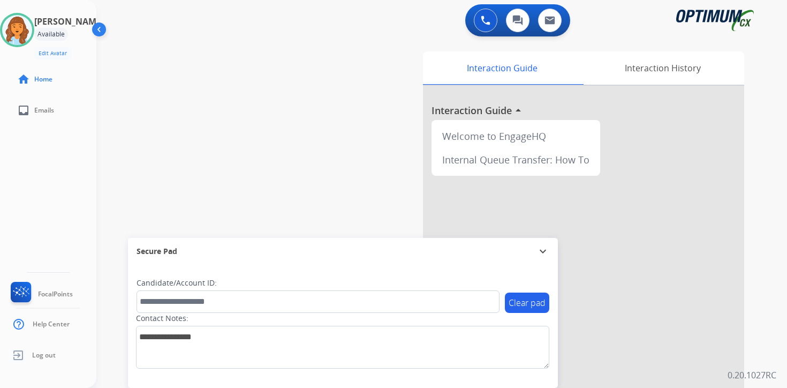
click at [777, 52] on div "0 Voice Interactions 0 Chat Interactions 0 Email Interactions swap_horiz Break …" at bounding box center [441, 194] width 691 height 388
click at [32, 31] on img at bounding box center [17, 30] width 30 height 30
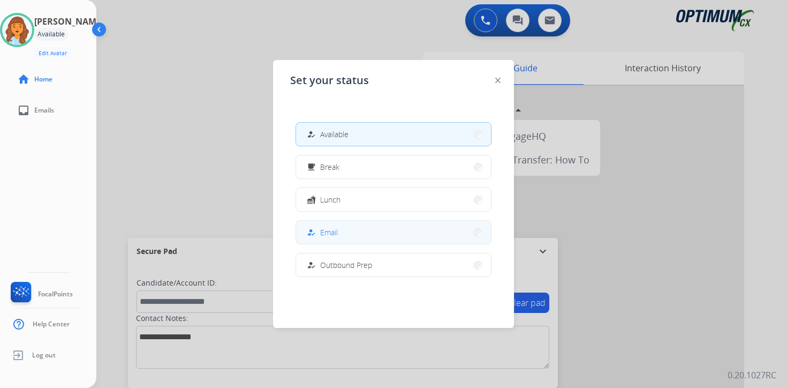
click at [353, 237] on button "how_to_reg Email" at bounding box center [393, 232] width 195 height 23
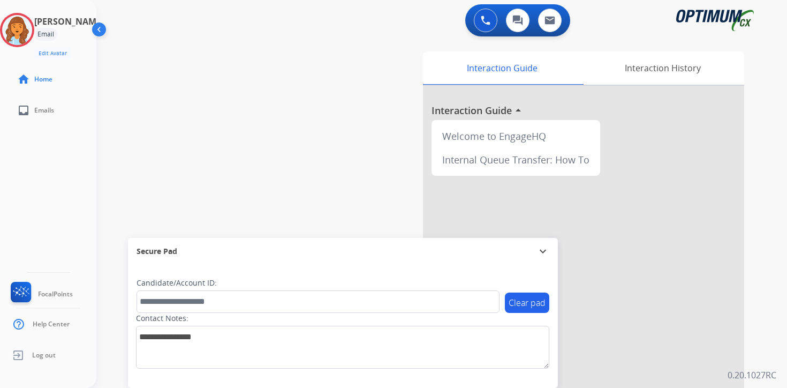
click at [768, 261] on div "0 Voice Interactions 0 Chat Interactions 0 Email Interactions swap_horiz Break …" at bounding box center [441, 194] width 691 height 388
click at [754, 367] on div "Interaction Guide Interaction History Interaction Guide arrow_drop_up Welcome t…" at bounding box center [567, 266] width 388 height 438
click at [32, 39] on img at bounding box center [17, 30] width 30 height 30
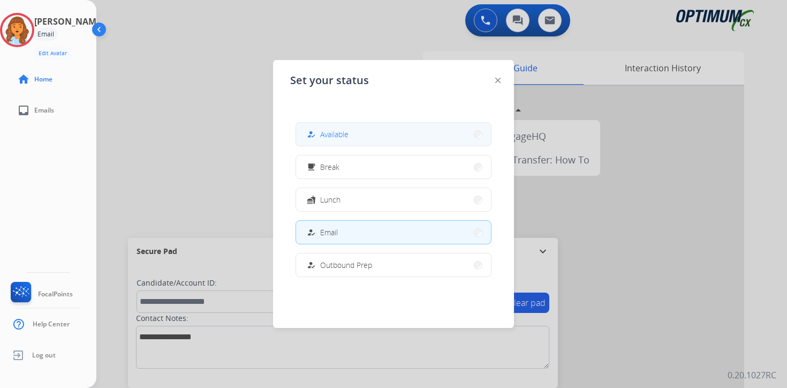
click at [339, 128] on div "how_to_reg Available" at bounding box center [327, 134] width 44 height 13
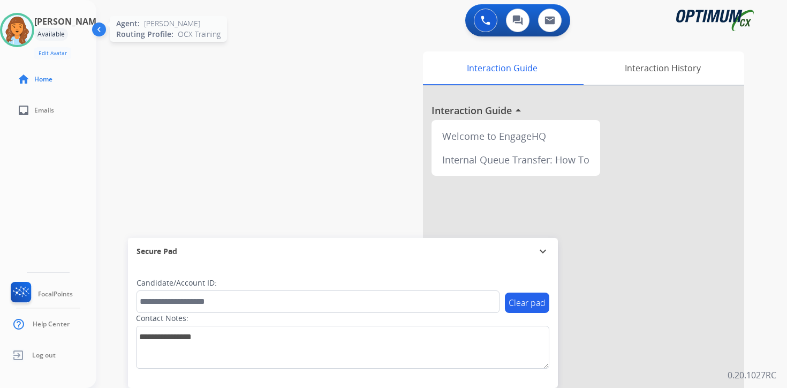
click at [29, 34] on img at bounding box center [17, 30] width 30 height 30
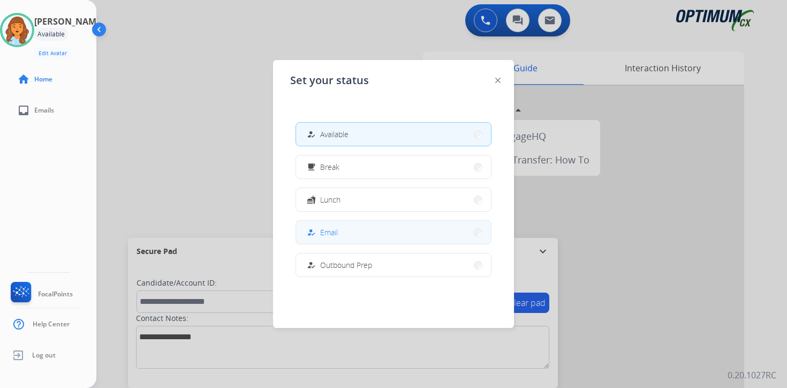
click at [341, 230] on button "how_to_reg Email" at bounding box center [393, 232] width 195 height 23
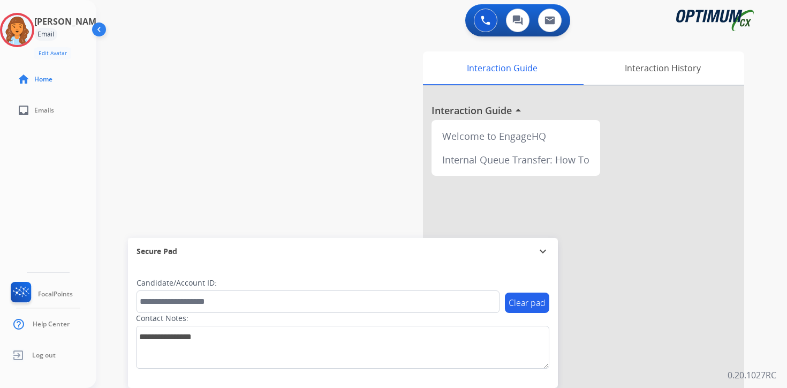
click at [519, 377] on div "Clear pad Candidate/Account ID: Contact Notes:" at bounding box center [343, 325] width 430 height 123
click at [32, 28] on img at bounding box center [17, 30] width 30 height 30
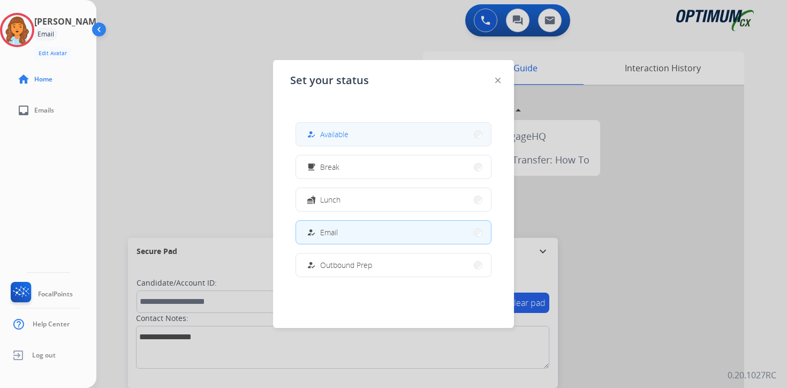
click at [334, 125] on button "how_to_reg Available" at bounding box center [393, 134] width 195 height 23
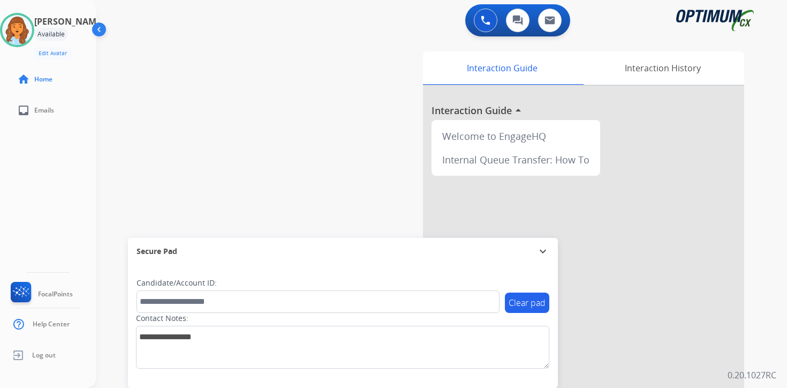
click at [755, 294] on div "Interaction Guide Interaction History Interaction Guide arrow_drop_up Welcome t…" at bounding box center [567, 266] width 388 height 438
click at [761, 367] on div "Interaction Guide Interaction History Interaction Guide arrow_drop_up Welcome t…" at bounding box center [567, 266] width 388 height 438
click at [31, 31] on img at bounding box center [17, 30] width 30 height 30
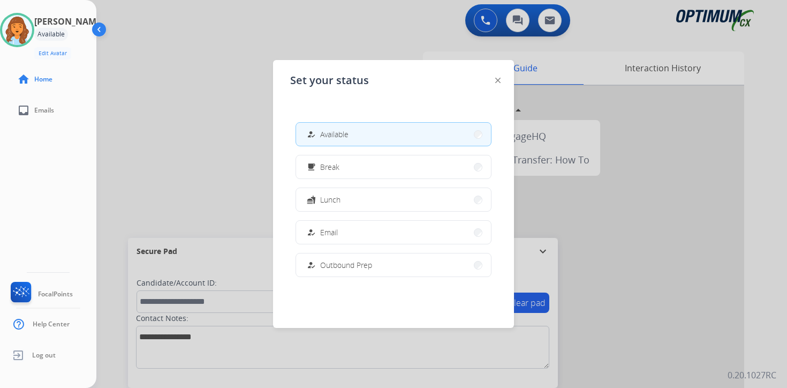
scroll to position [267, 0]
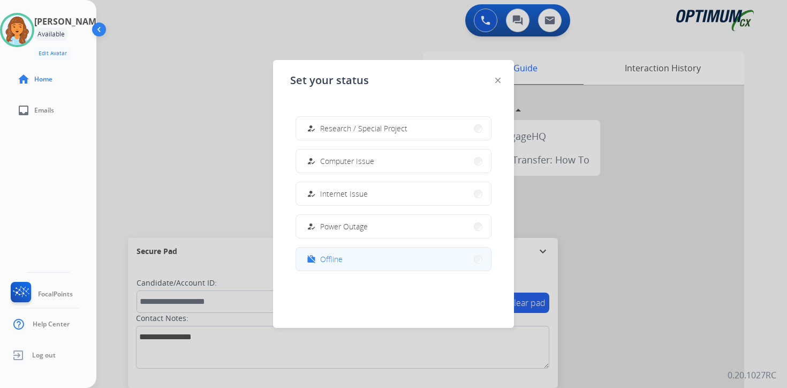
click at [345, 255] on button "work_off Offline" at bounding box center [393, 258] width 195 height 23
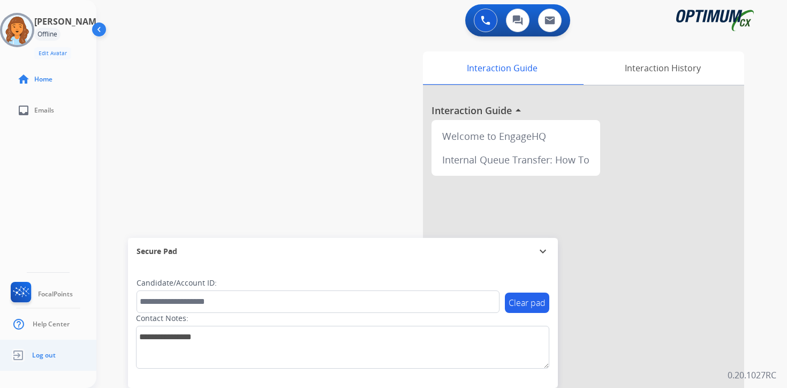
click at [40, 351] on span "Log out" at bounding box center [44, 355] width 24 height 9
